Goal: Transaction & Acquisition: Purchase product/service

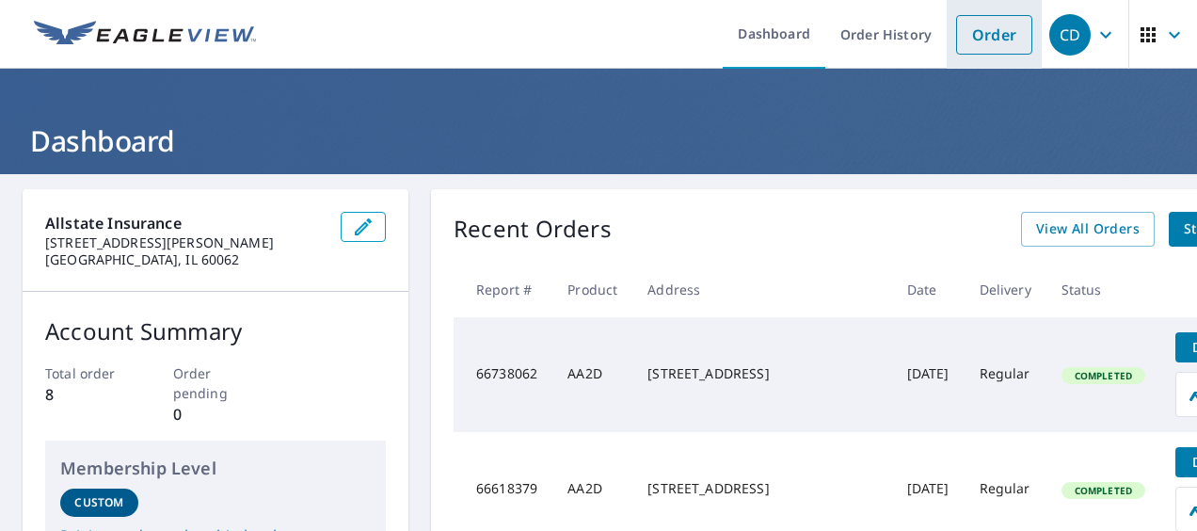
click at [973, 40] on link "Order" at bounding box center [994, 35] width 76 height 40
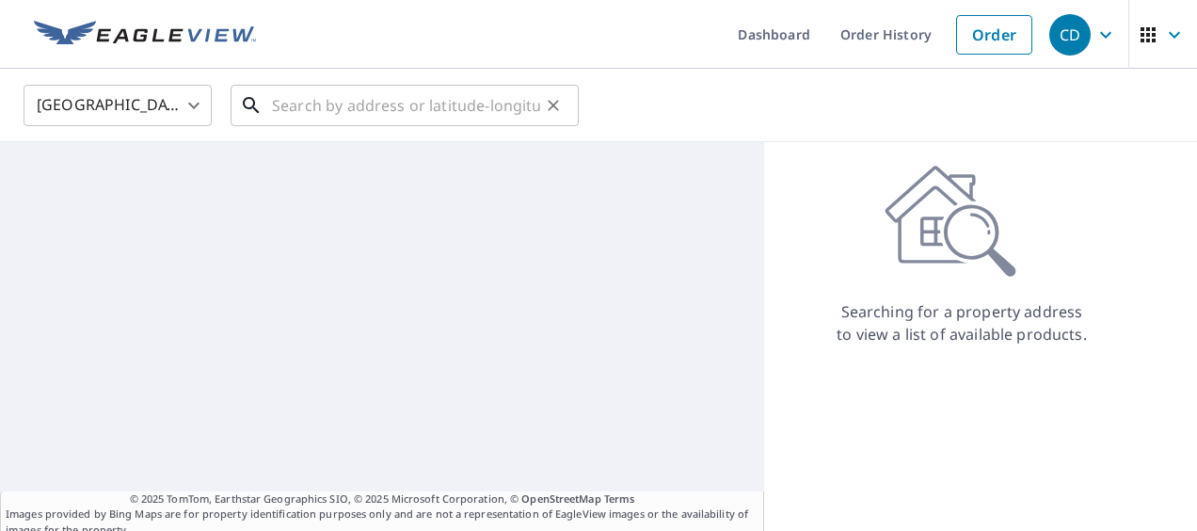
click at [354, 101] on input "text" at bounding box center [406, 105] width 268 height 53
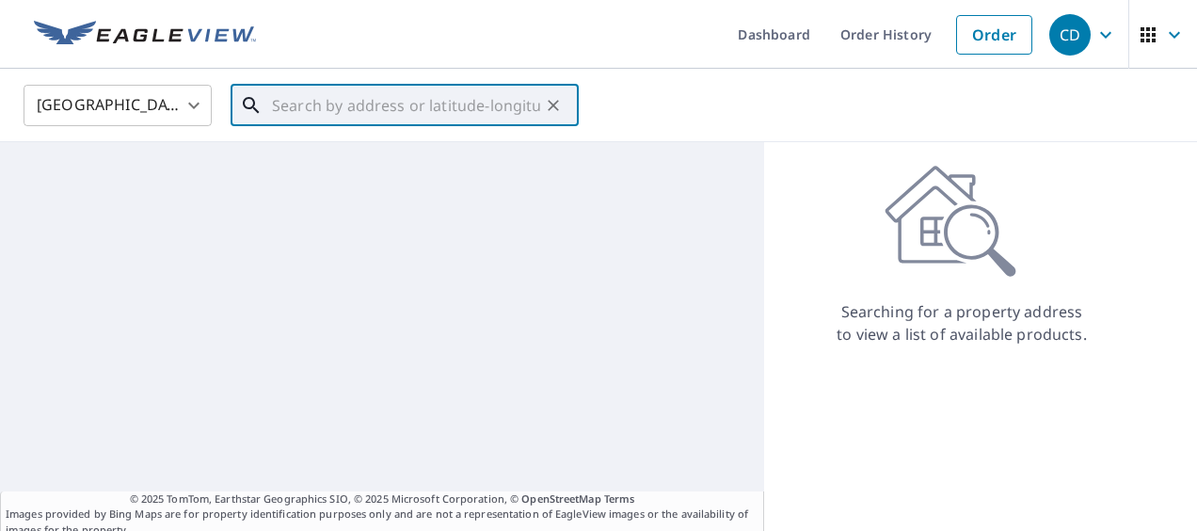
paste input "205 W SANTA TERESA, FT HANCOCK, TX, 79838"
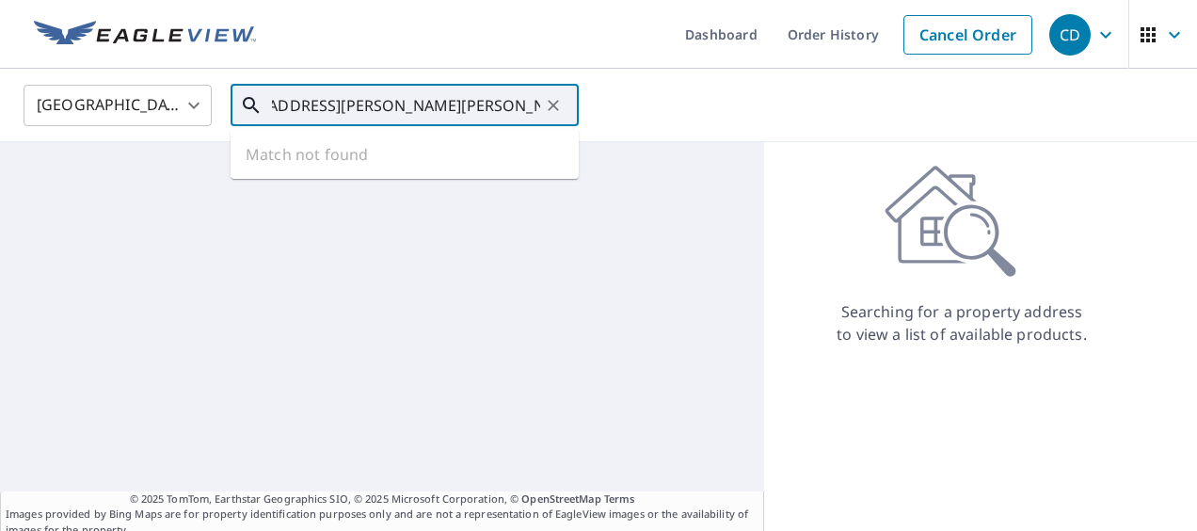
type input "205 W SANTA TERESA, FT HANCOCK, TX, 79838"
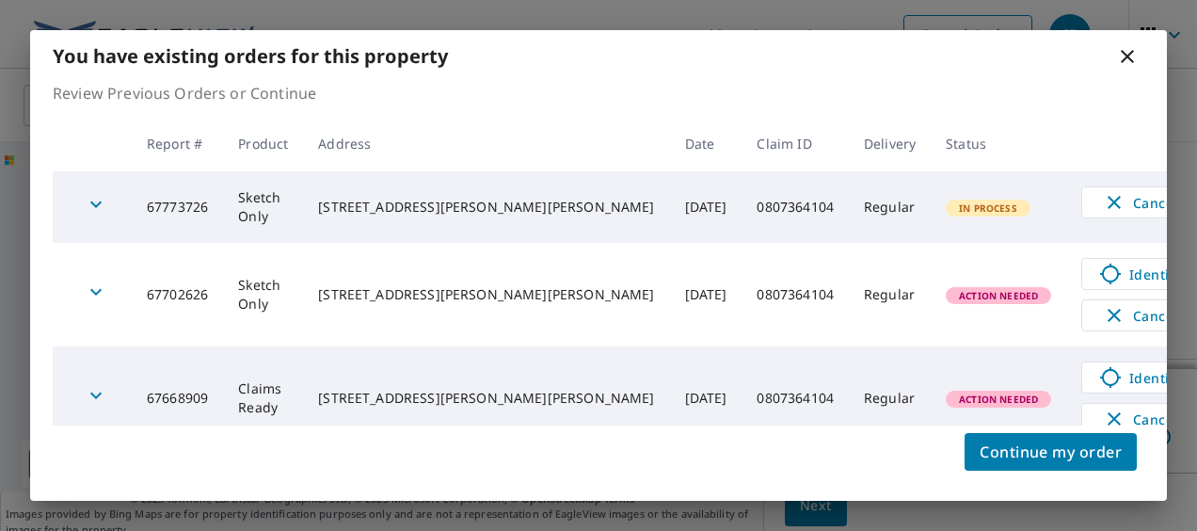
scroll to position [23, 0]
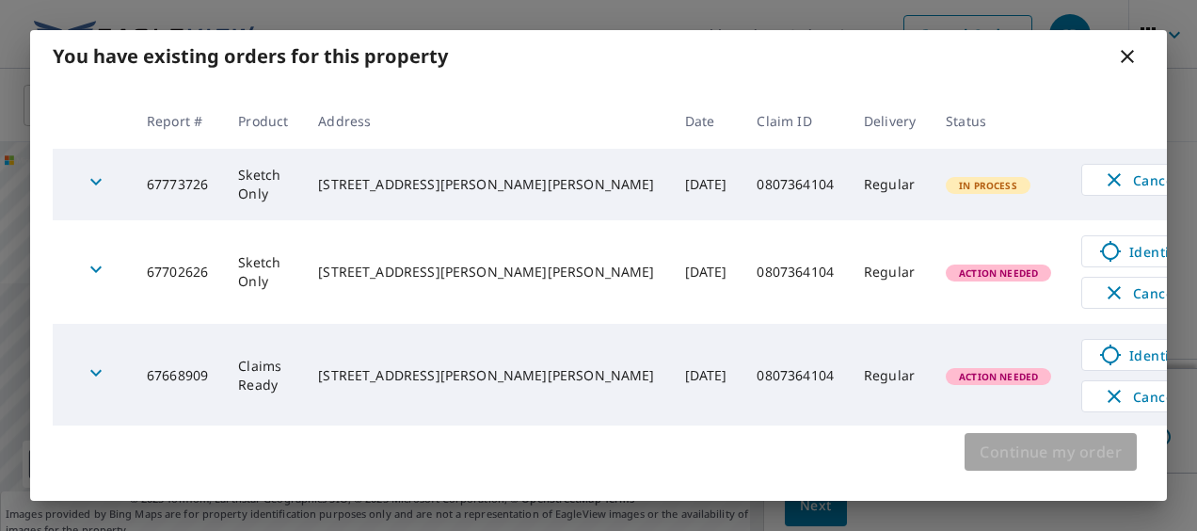
click at [1004, 450] on span "Continue my order" at bounding box center [1050, 451] width 142 height 26
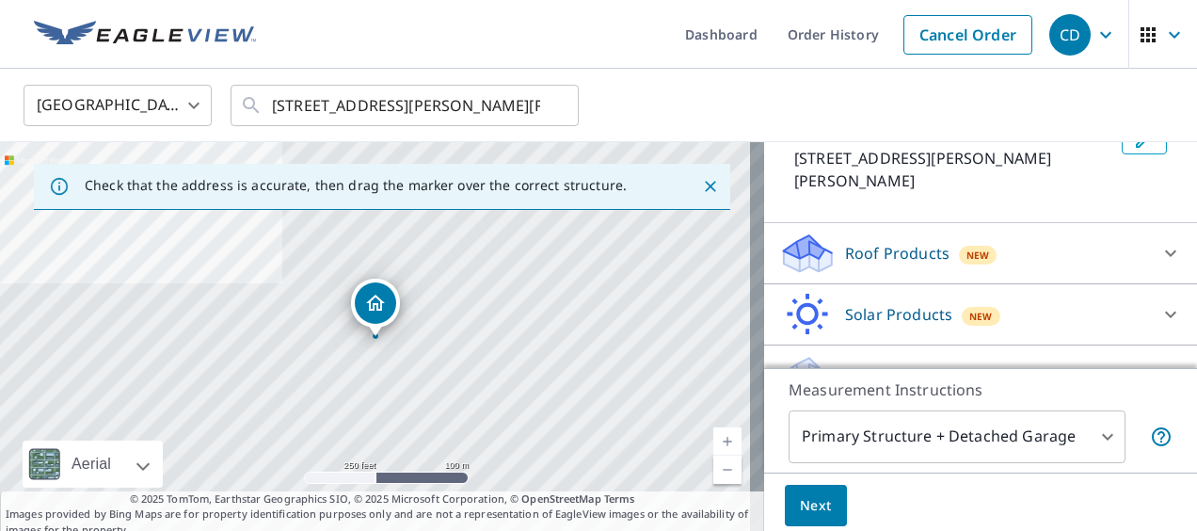
scroll to position [173, 0]
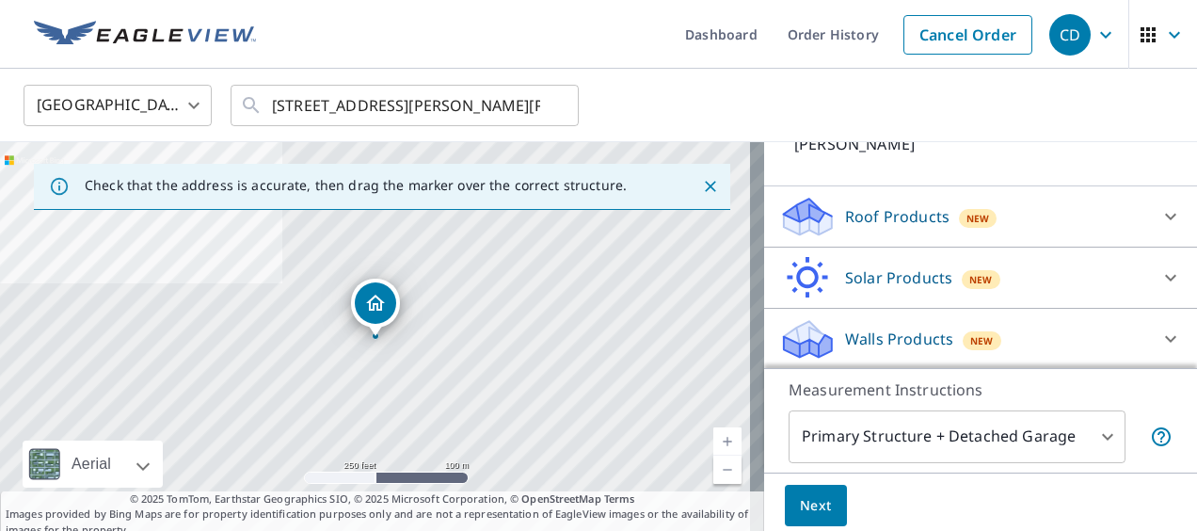
click at [913, 234] on div "Roof Products New" at bounding box center [963, 217] width 369 height 44
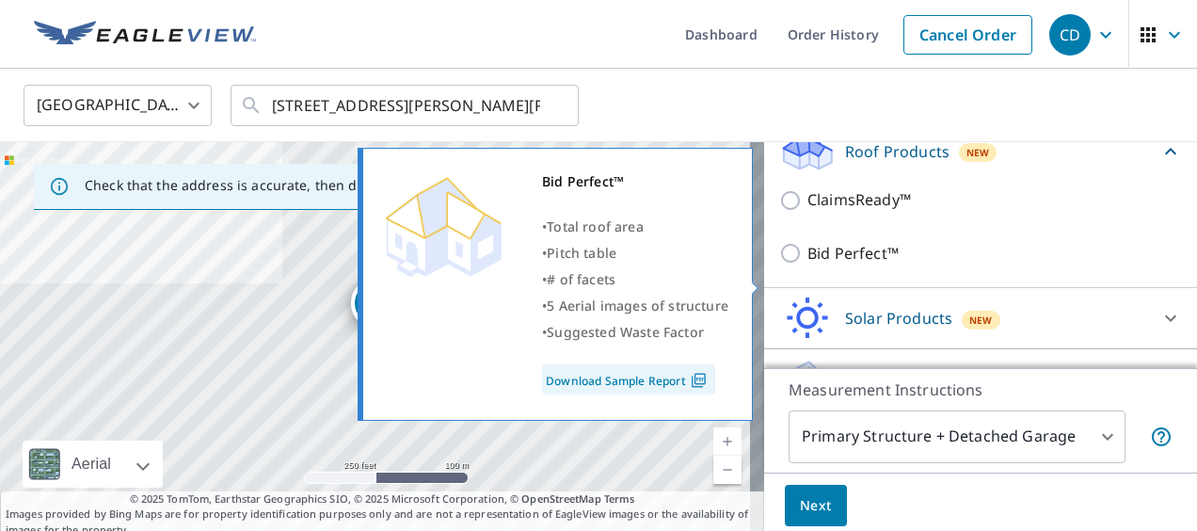
scroll to position [267, 0]
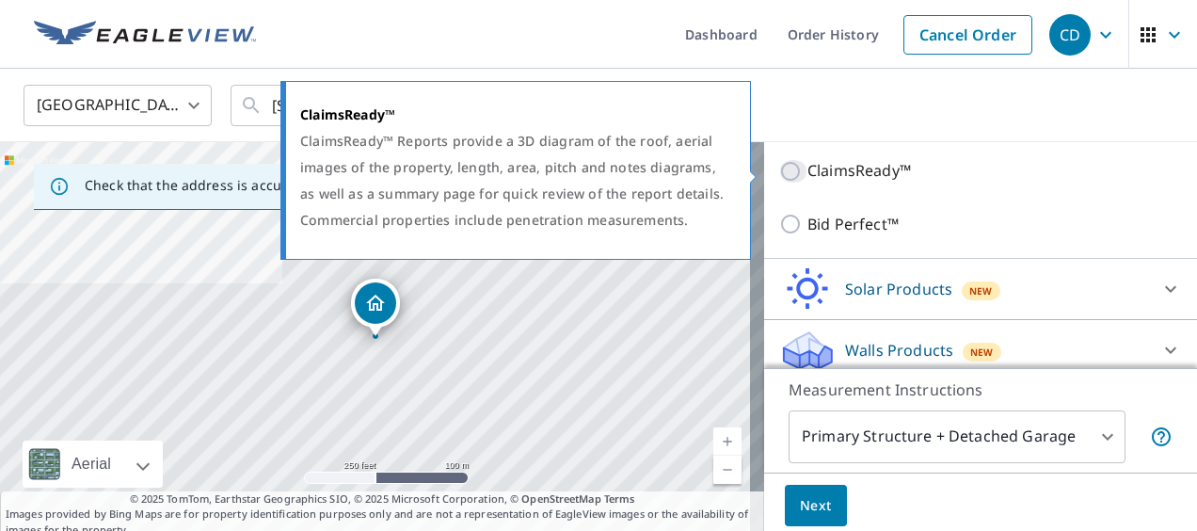
click at [780, 164] on input "ClaimsReady™" at bounding box center [793, 171] width 28 height 23
checkbox input "true"
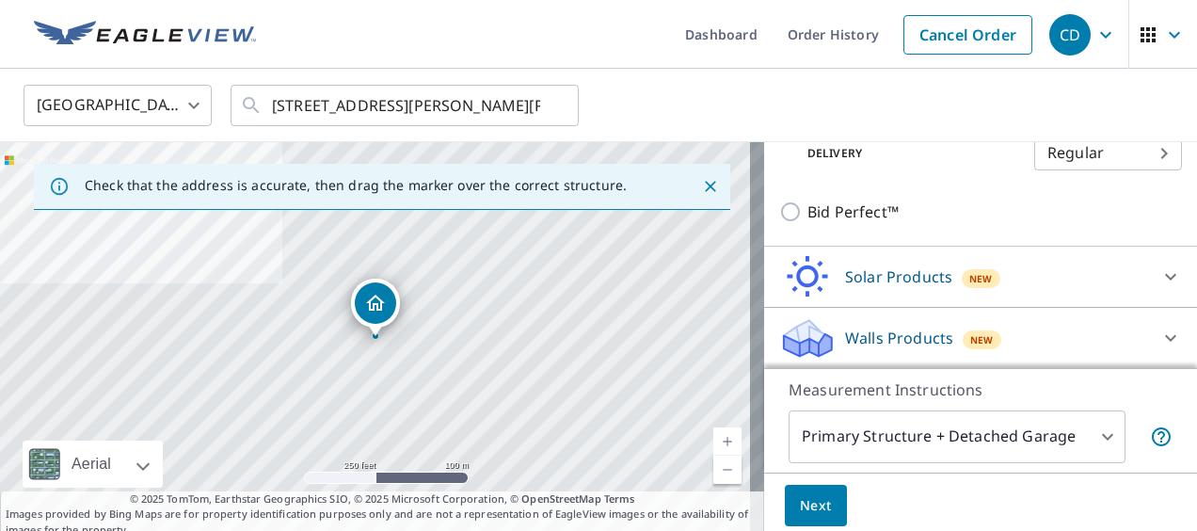
scroll to position [55, 0]
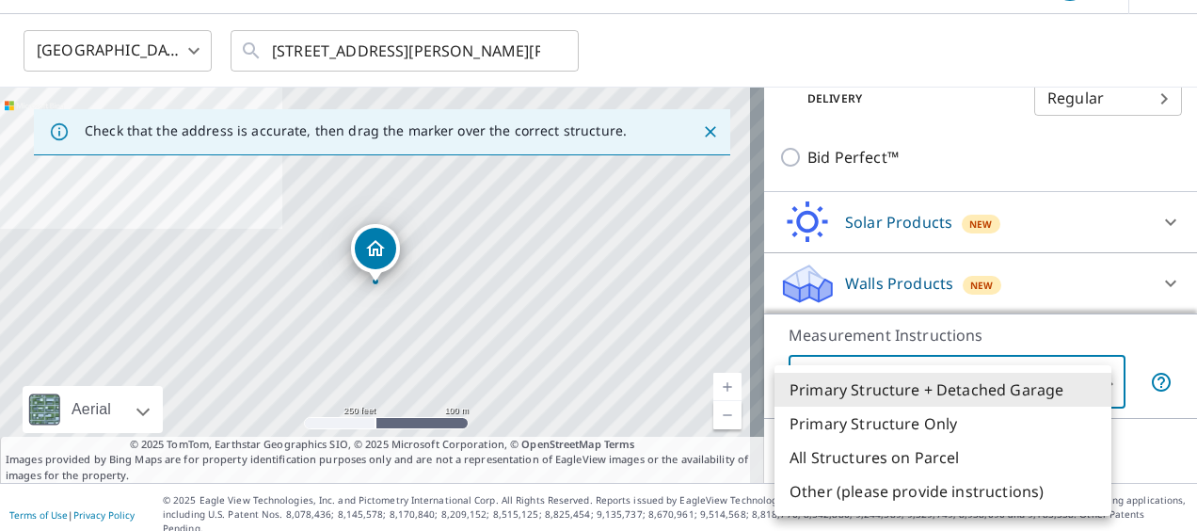
click at [1089, 382] on body "CD CD Dashboard Order History Cancel Order CD United States US ​ 205 W SANTA TE…" at bounding box center [598, 265] width 1197 height 531
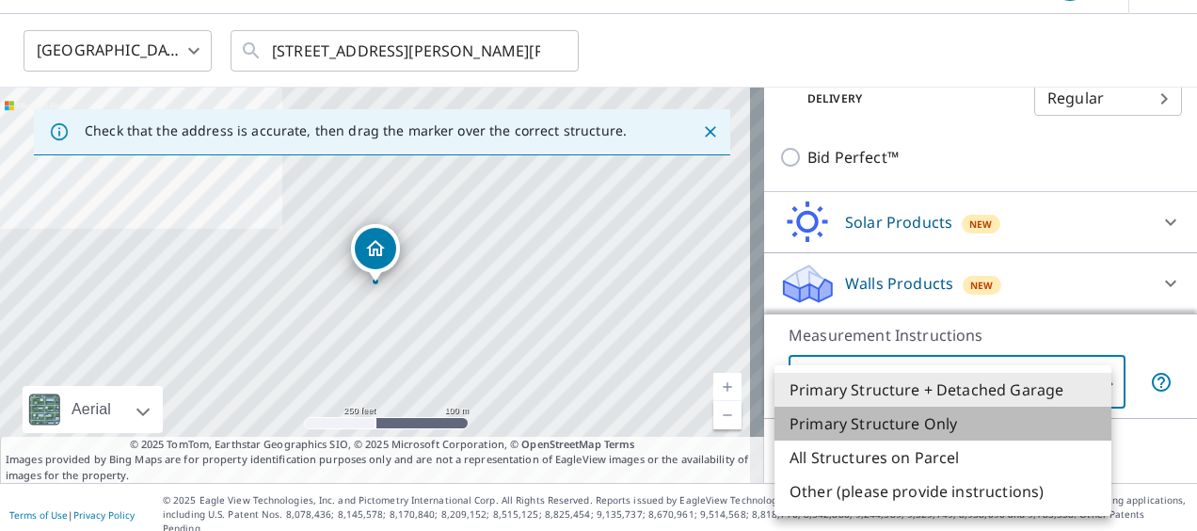
click at [896, 422] on li "Primary Structure Only" at bounding box center [942, 423] width 337 height 34
type input "2"
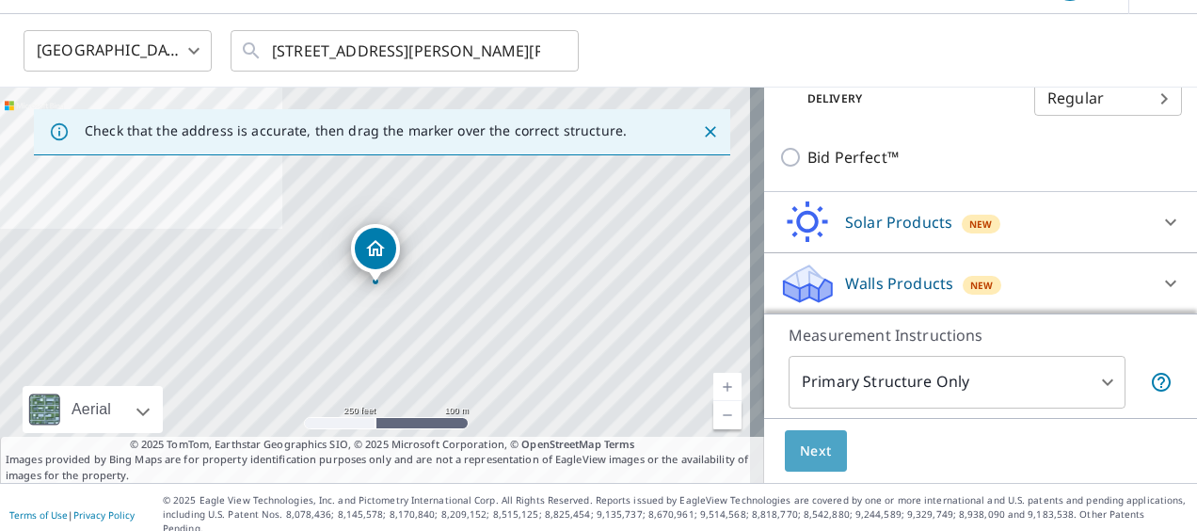
click at [800, 453] on span "Next" at bounding box center [816, 451] width 32 height 24
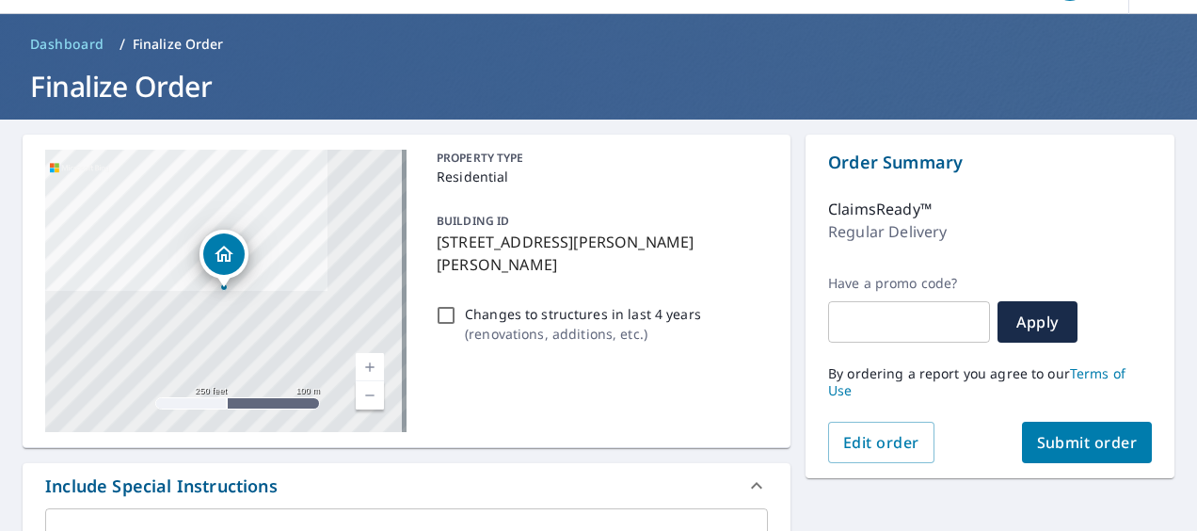
scroll to position [149, 0]
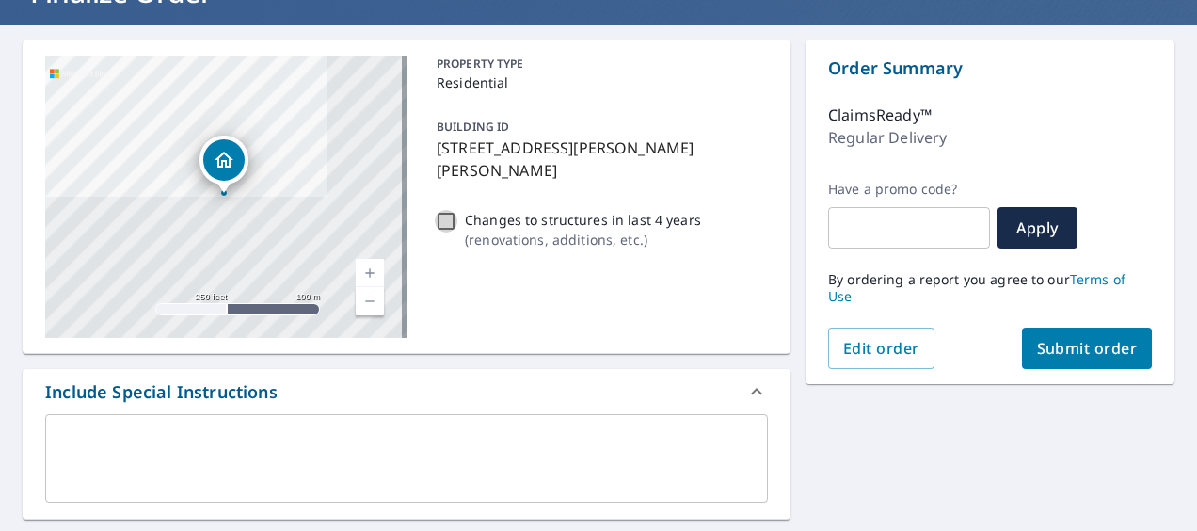
click at [443, 220] on input "Changes to structures in last 4 years ( renovations, additions, etc. )" at bounding box center [446, 221] width 23 height 23
checkbox input "true"
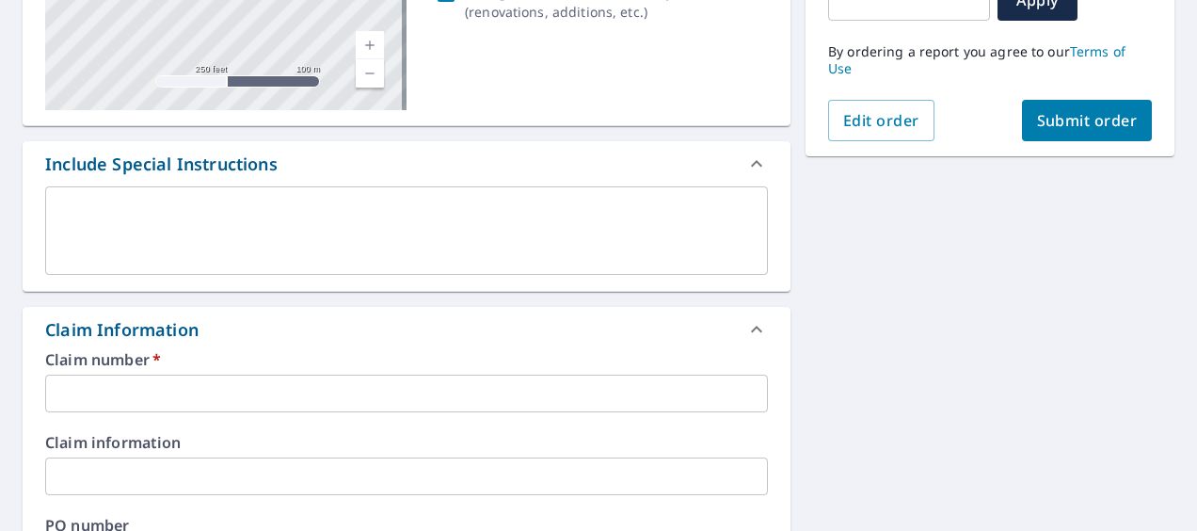
scroll to position [431, 0]
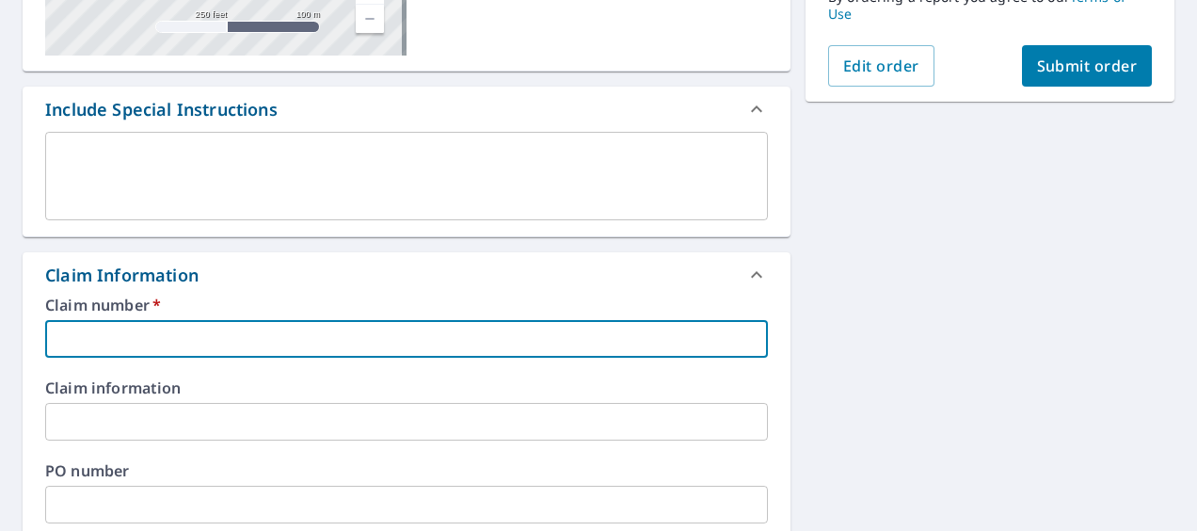
click at [347, 337] on input "text" at bounding box center [406, 339] width 723 height 38
paste input "0807364104"
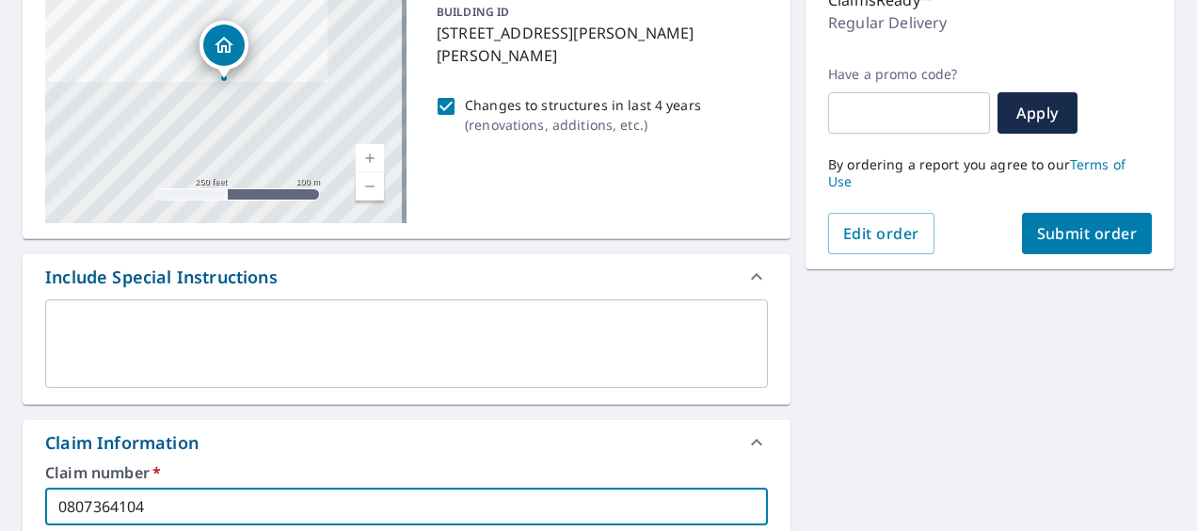
scroll to position [243, 0]
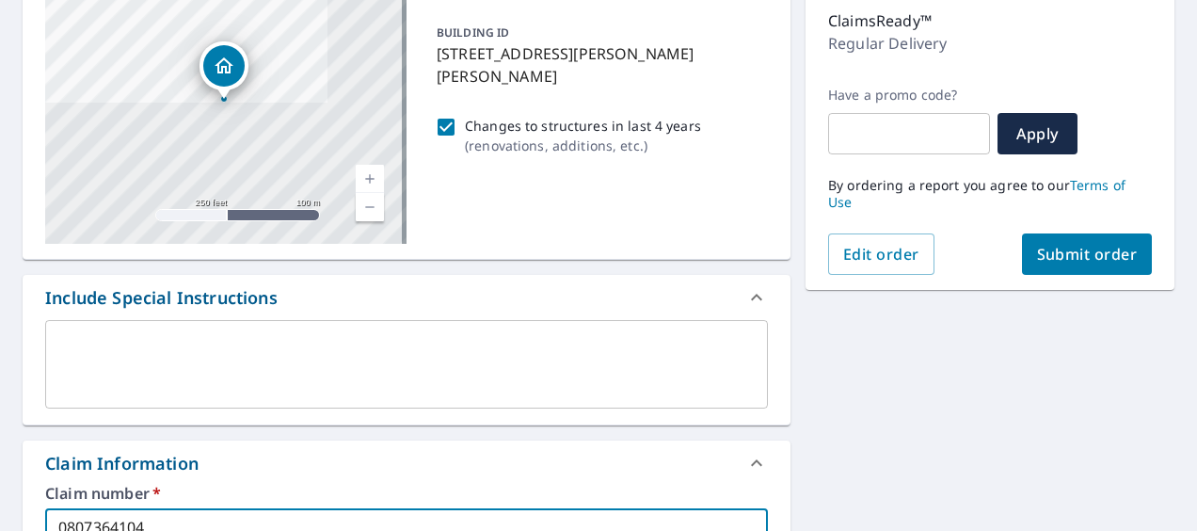
type input "0807364104"
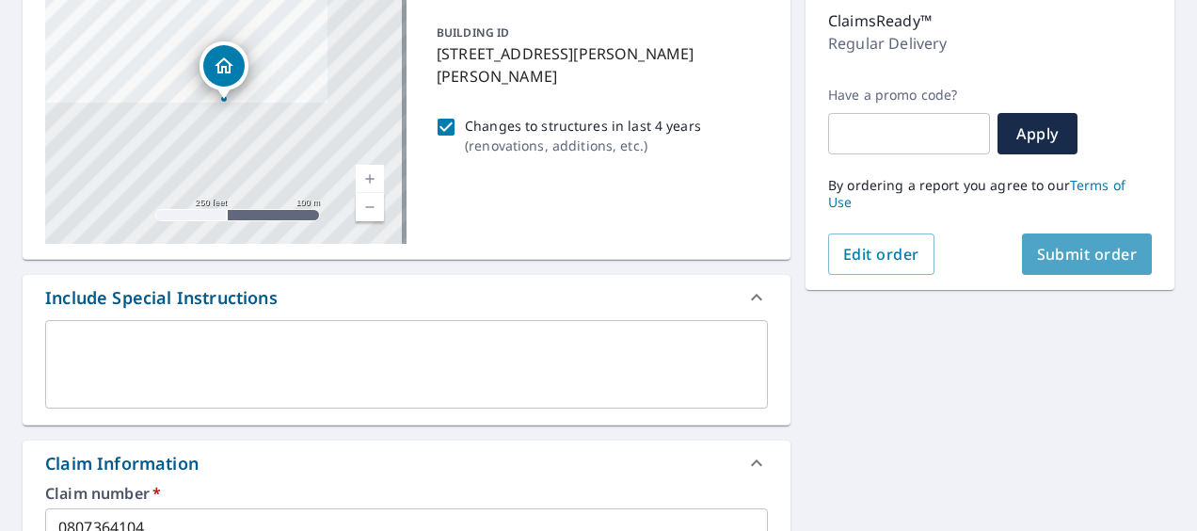
click at [1052, 248] on span "Submit order" at bounding box center [1087, 254] width 101 height 21
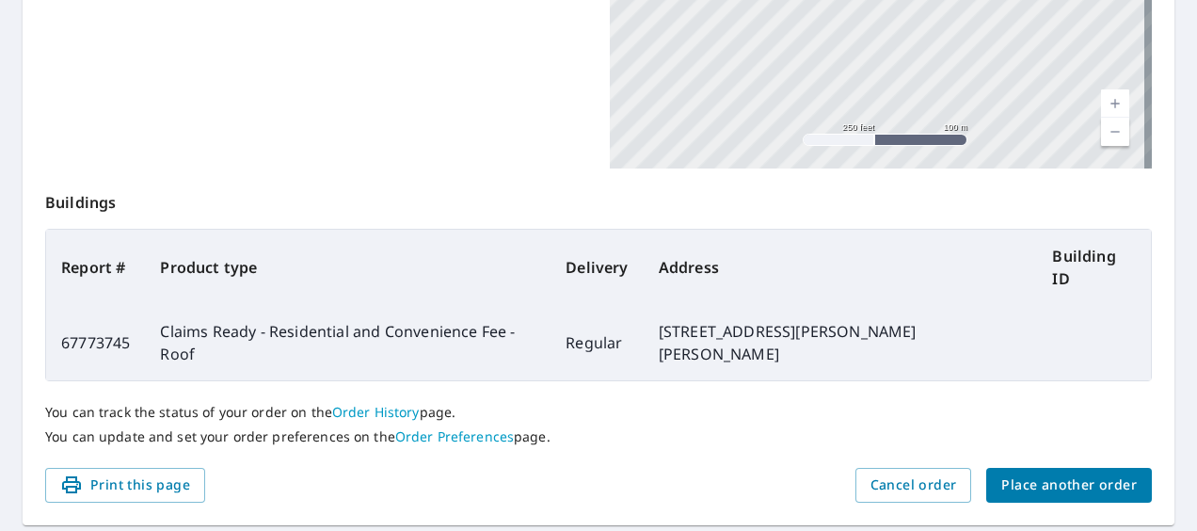
scroll to position [575, 0]
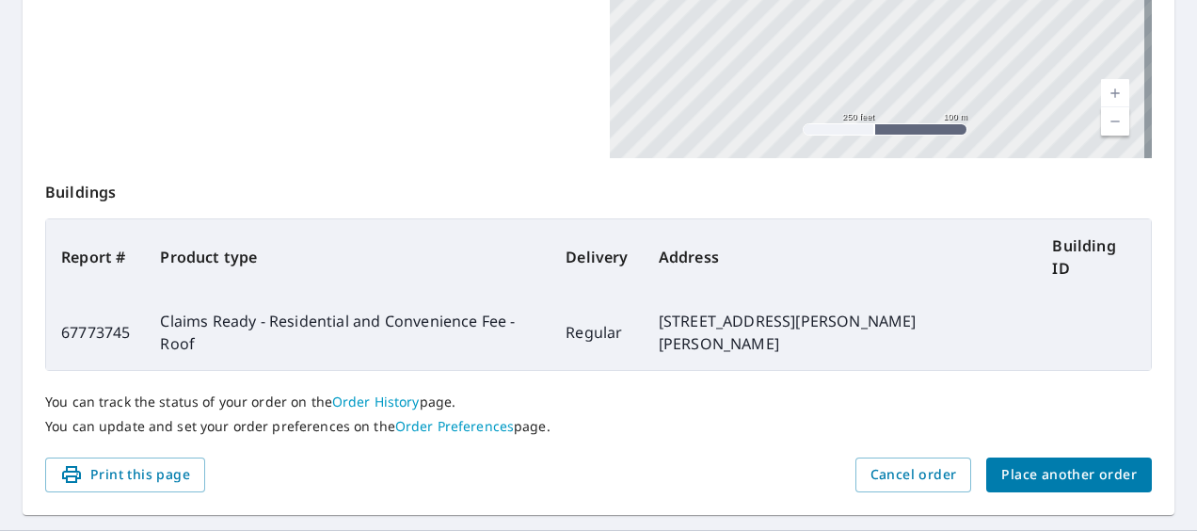
click at [372, 392] on link "Order History" at bounding box center [376, 401] width 88 height 18
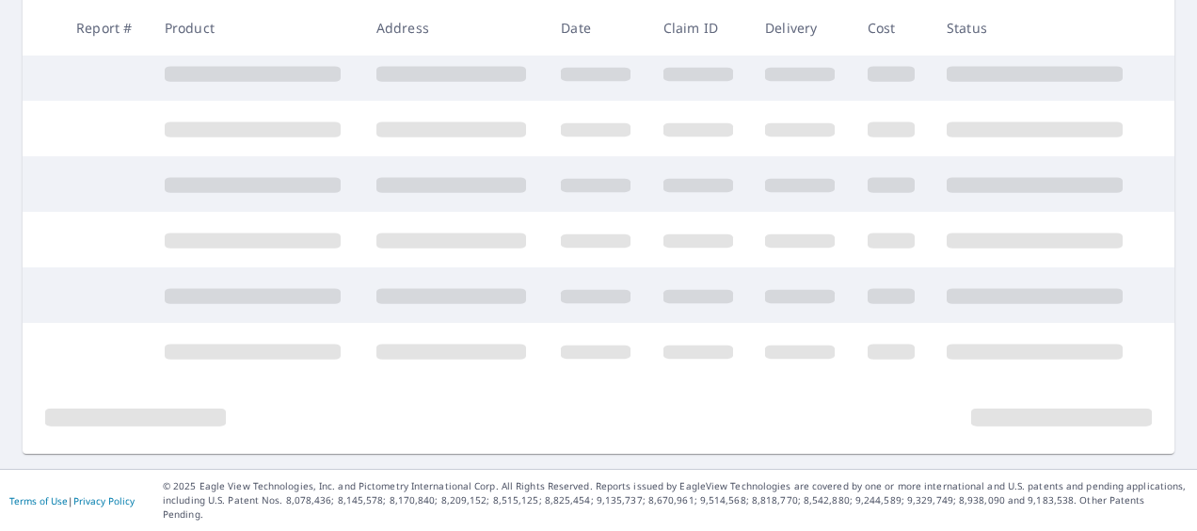
scroll to position [558, 0]
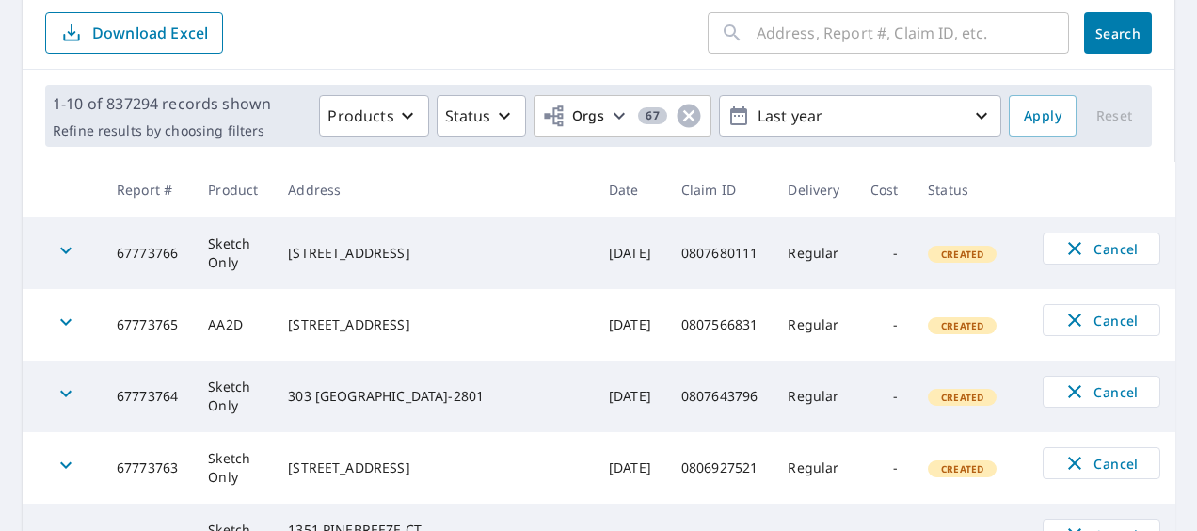
scroll to position [199, 0]
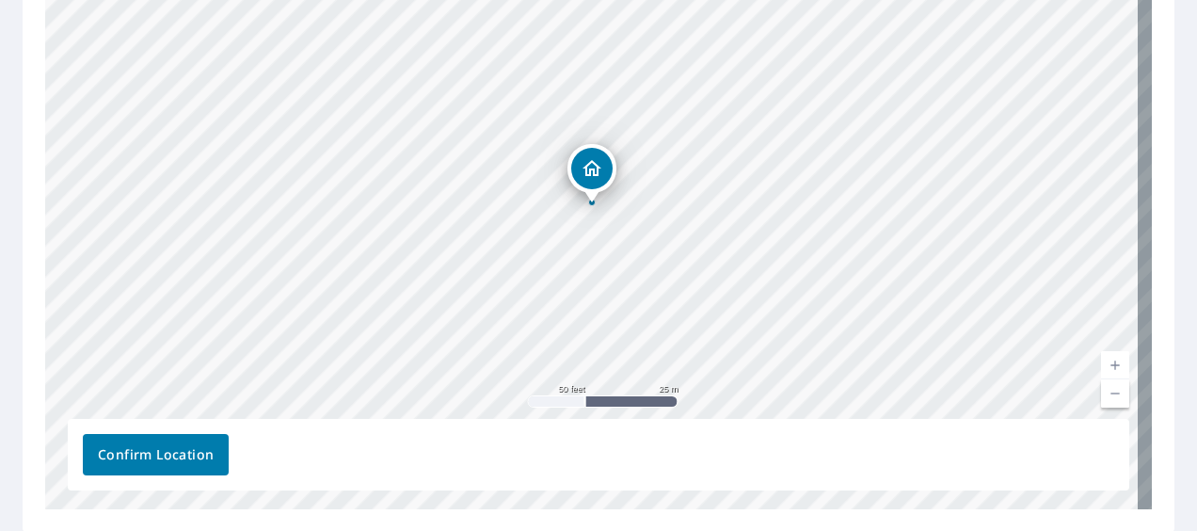
scroll to position [405, 0]
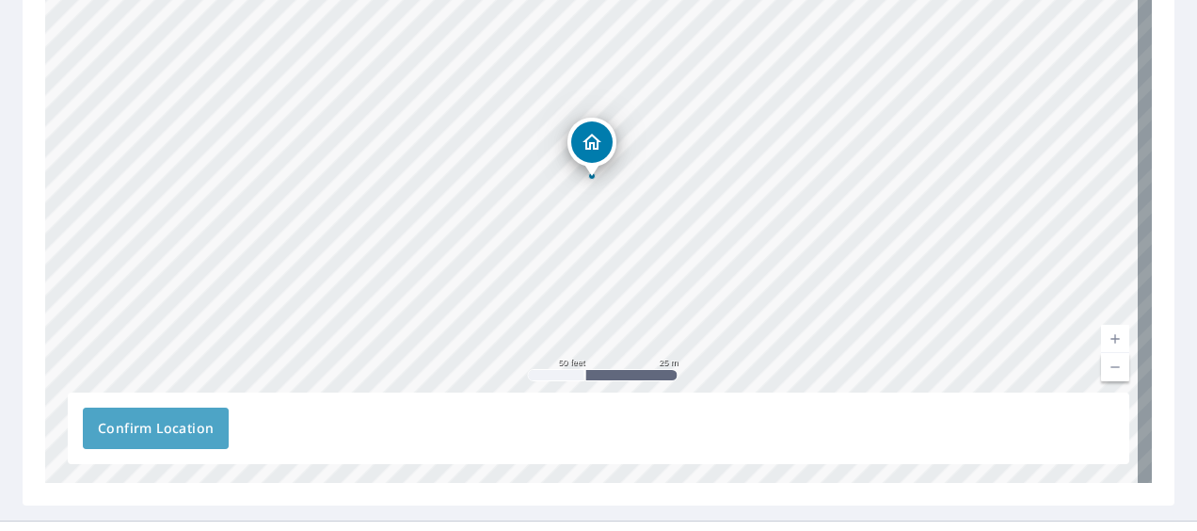
click at [183, 417] on span "Confirm Location" at bounding box center [156, 429] width 116 height 24
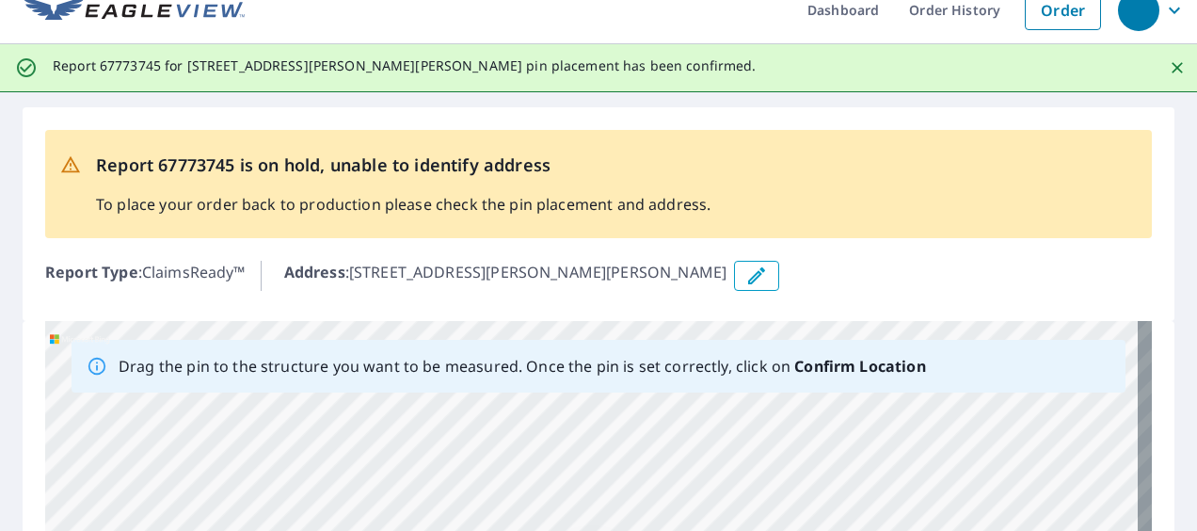
scroll to position [0, 0]
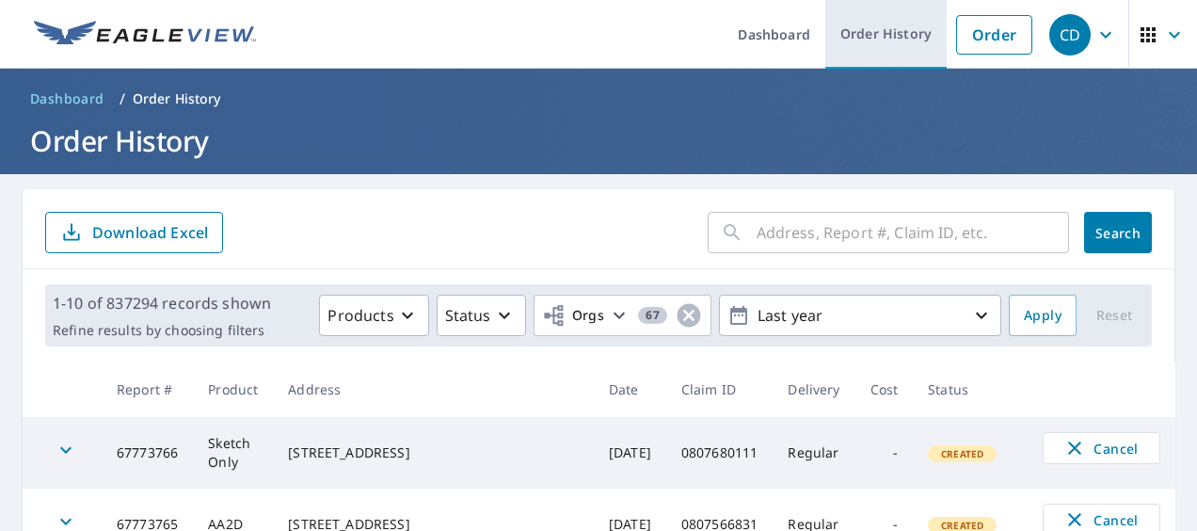
click at [867, 28] on link "Order History" at bounding box center [885, 34] width 121 height 69
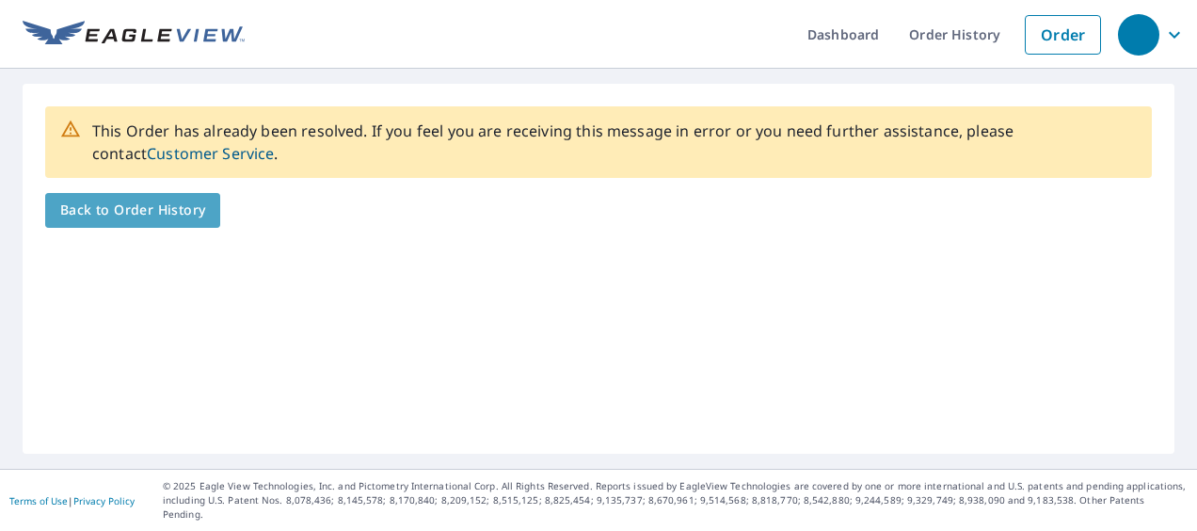
click at [155, 222] on link "Back to Order History" at bounding box center [132, 210] width 175 height 35
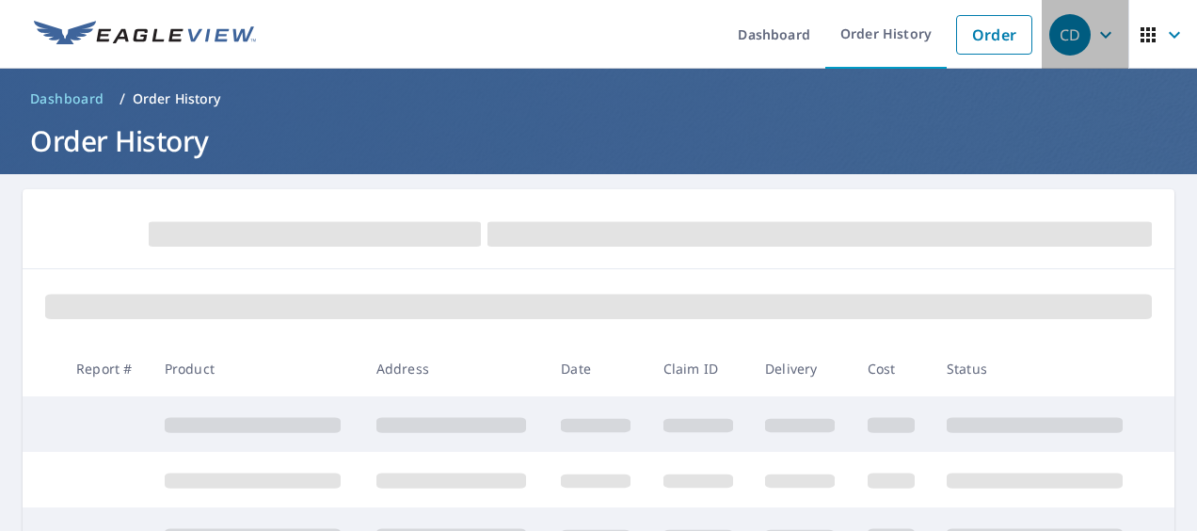
click at [1094, 41] on icon "button" at bounding box center [1105, 35] width 23 height 23
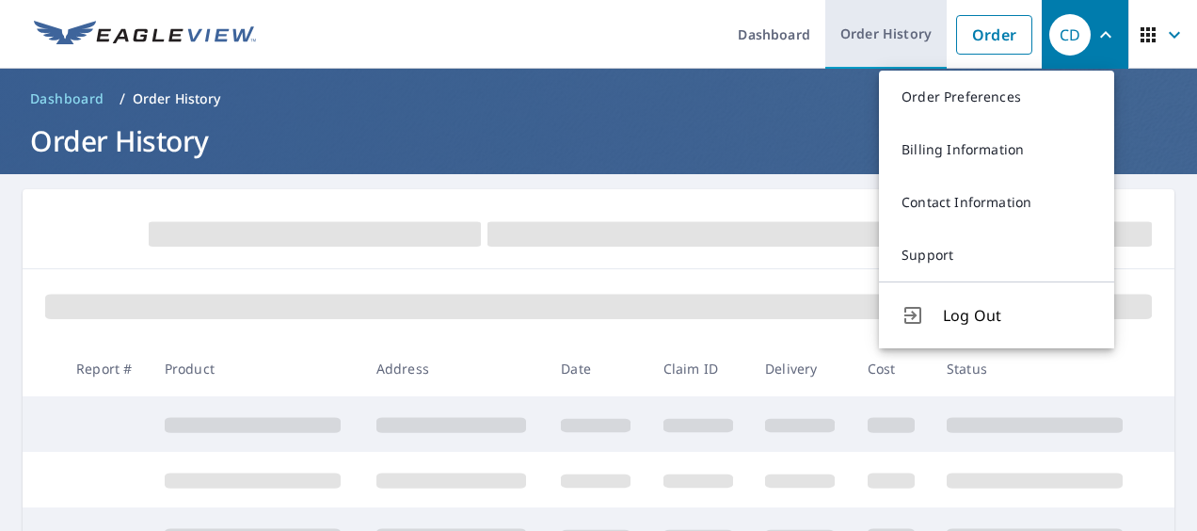
click at [843, 34] on link "Order History" at bounding box center [885, 34] width 121 height 69
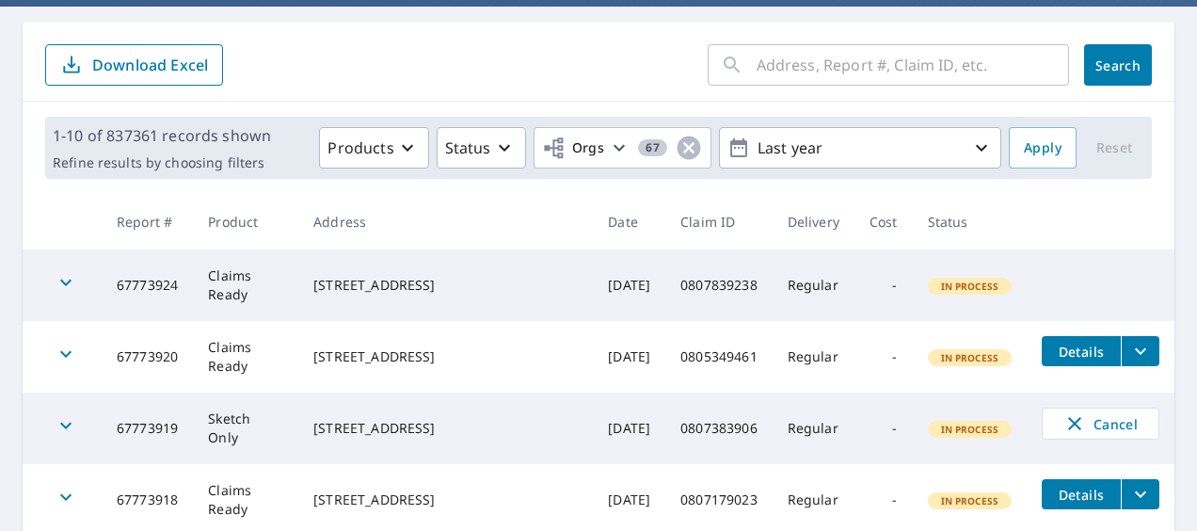
scroll to position [168, 0]
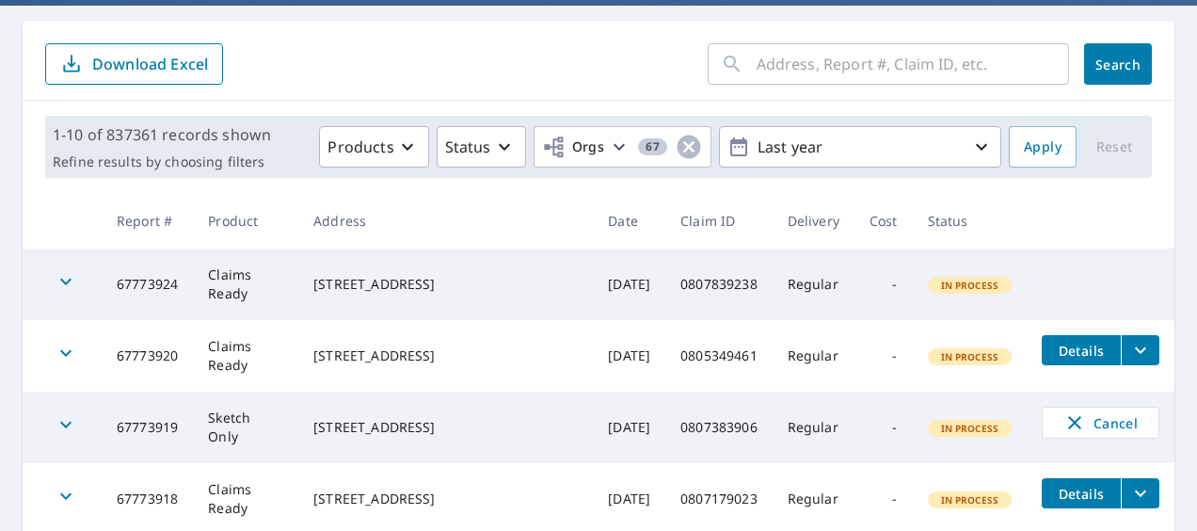
click at [781, 68] on input "text" at bounding box center [912, 64] width 312 height 53
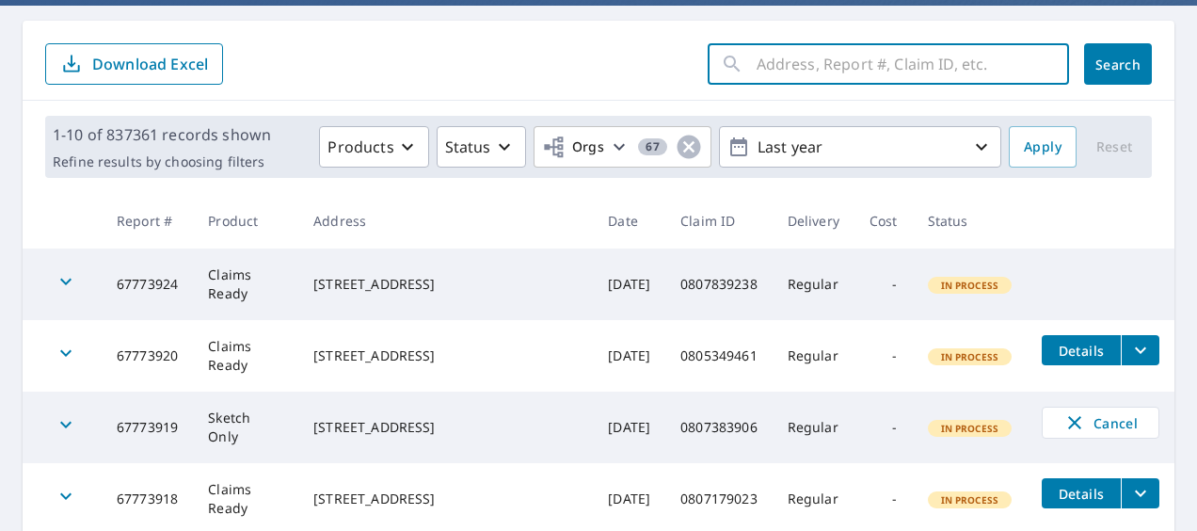
paste input "0807364104"
type input "0807364104"
click button "Search" at bounding box center [1118, 63] width 68 height 41
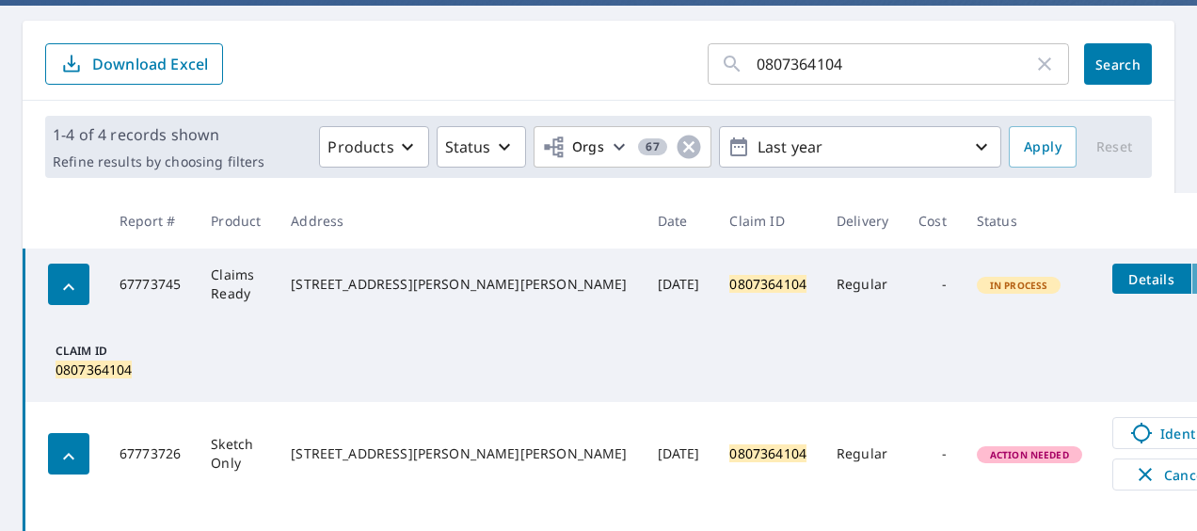
click at [1196, 275] on icon "filesDropdownBtn-67773745" at bounding box center [1211, 278] width 23 height 23
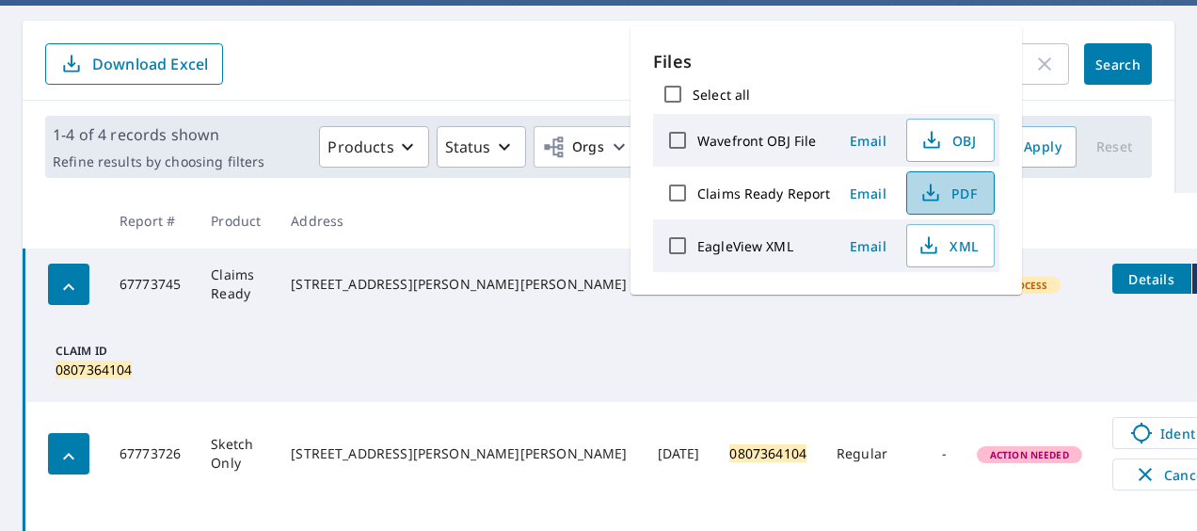
click at [937, 184] on icon "button" at bounding box center [930, 193] width 23 height 23
